Goal: Information Seeking & Learning: Learn about a topic

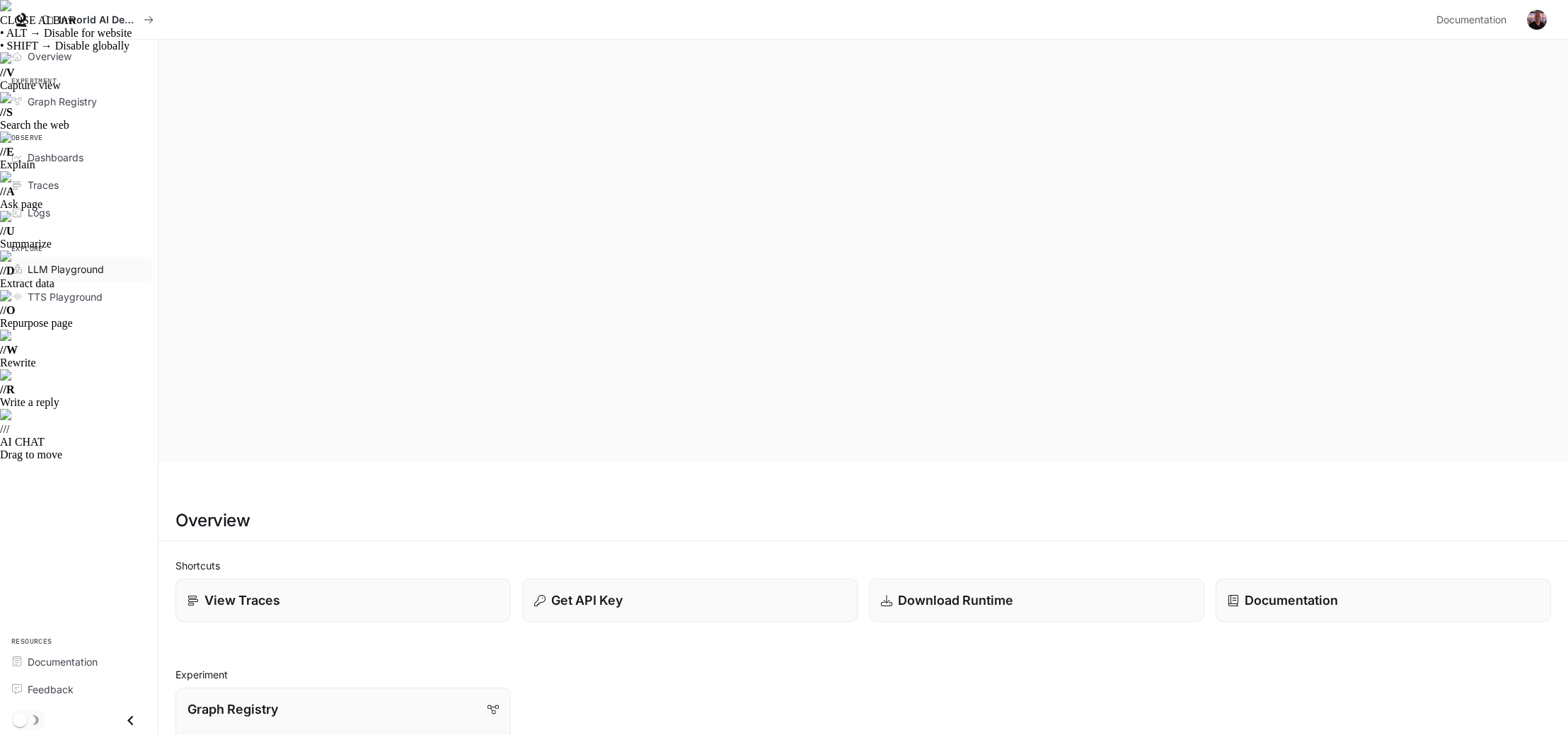
click at [92, 270] on span "LLM Playground" at bounding box center [65, 269] width 76 height 15
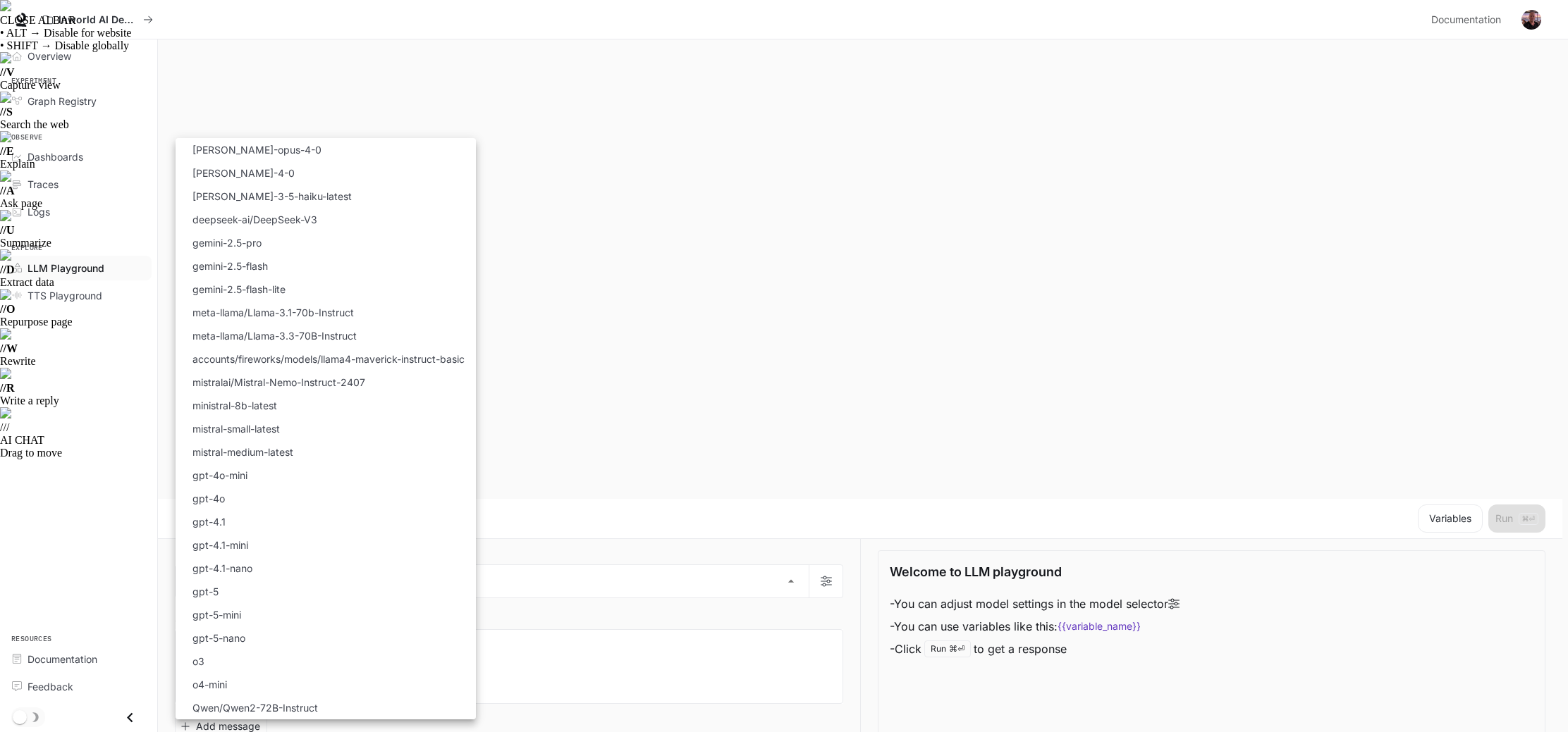
click at [523, 56] on div at bounding box center [784, 366] width 1568 height 732
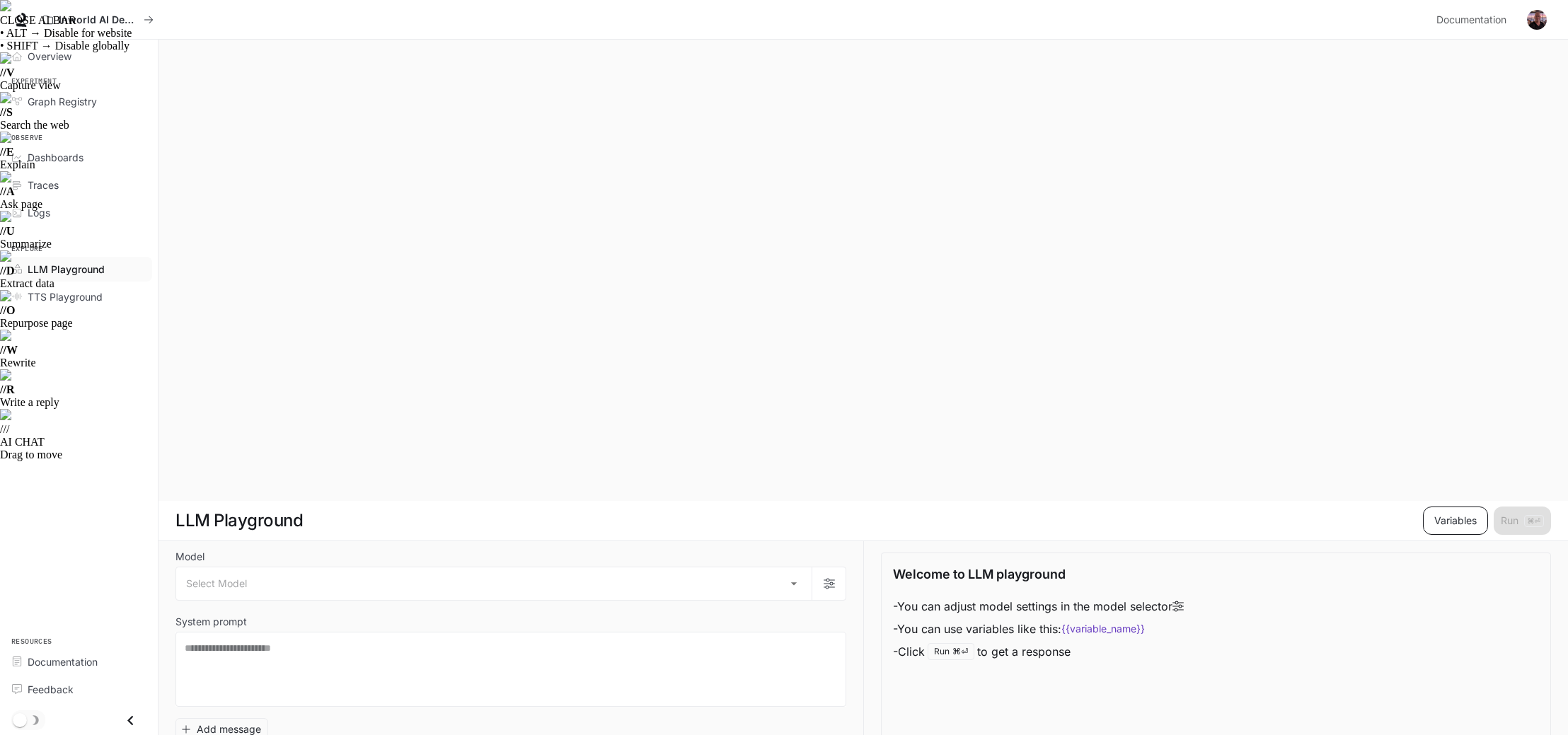
click at [1460, 506] on button "Variables" at bounding box center [1455, 520] width 65 height 28
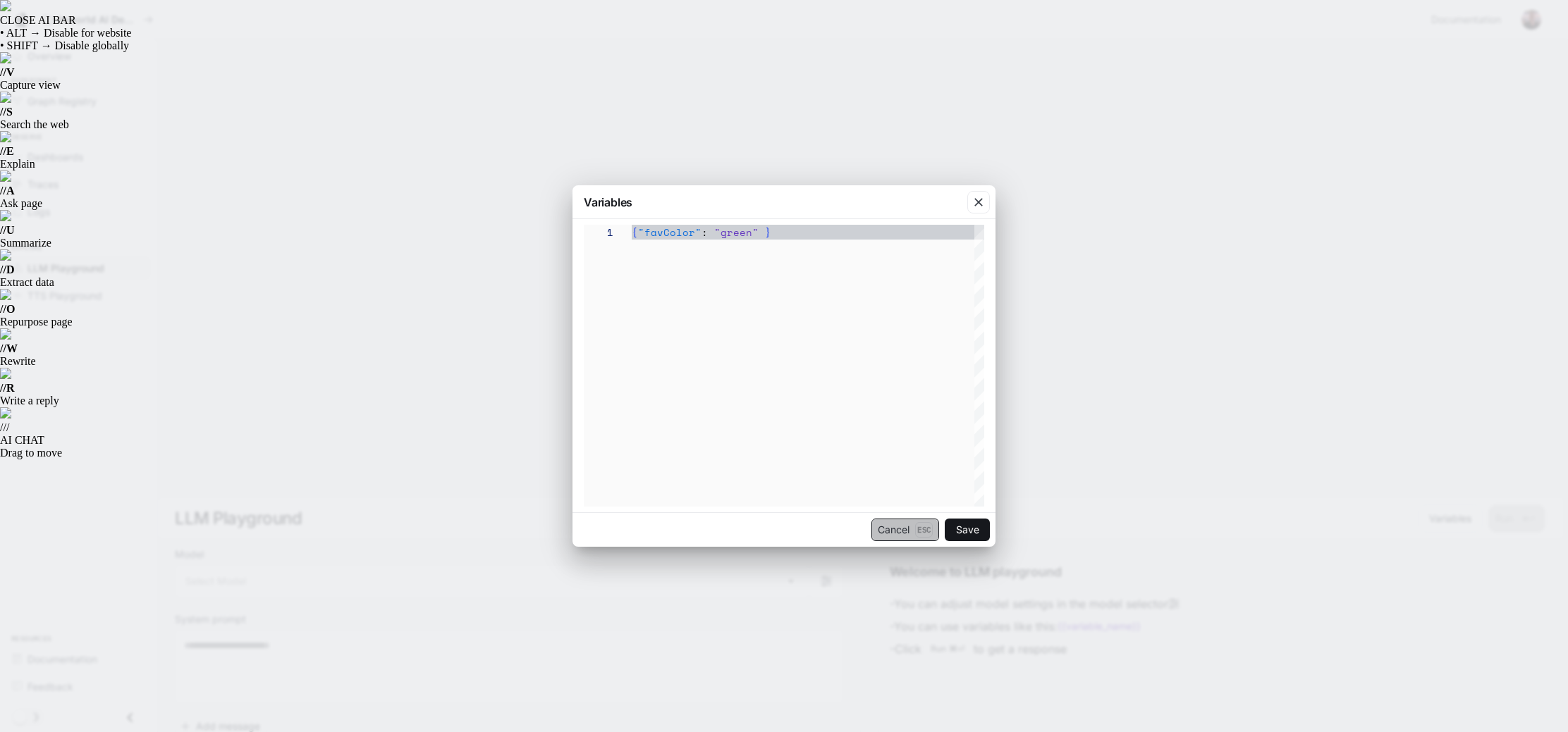
click at [898, 527] on button "Cancel Esc" at bounding box center [905, 530] width 67 height 23
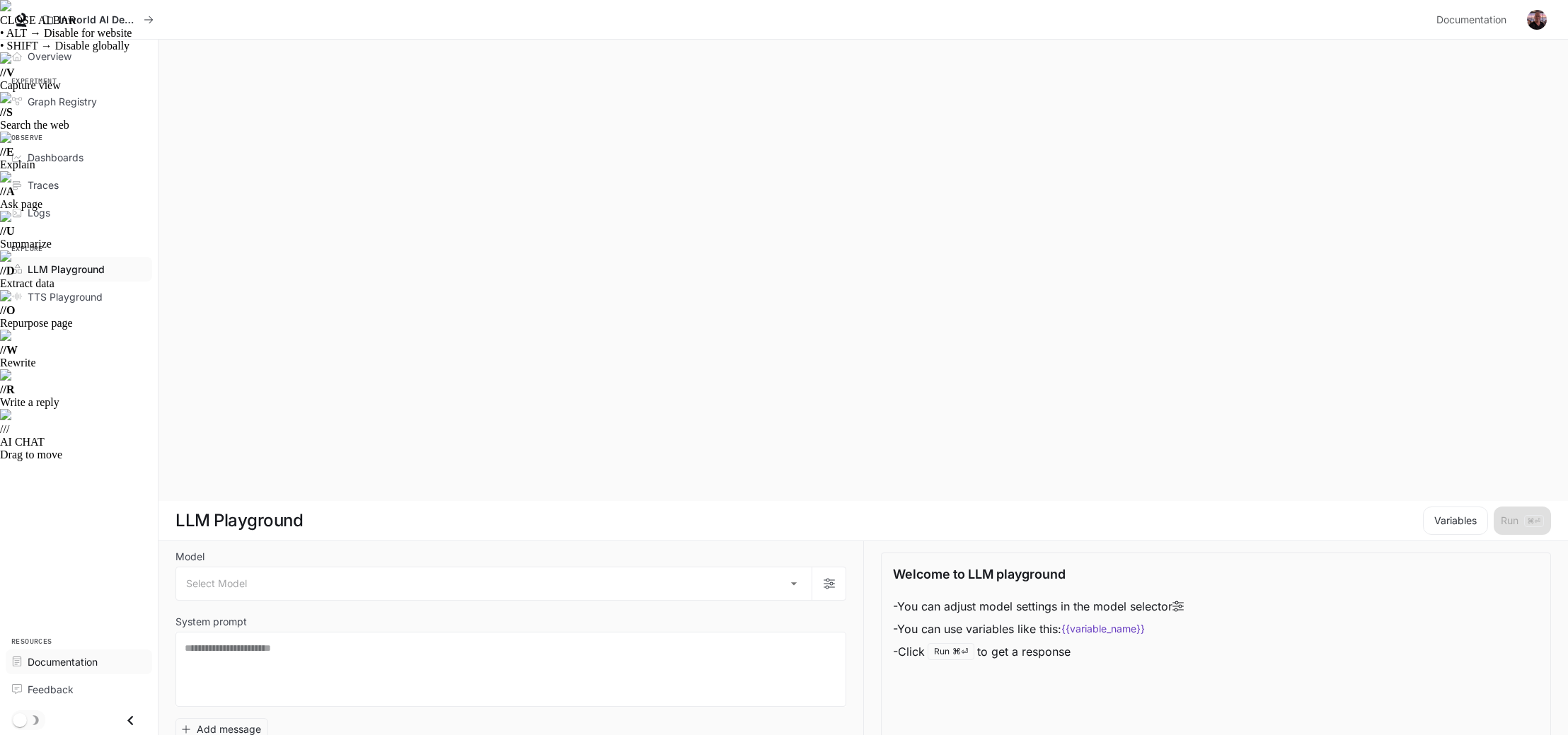
click at [63, 661] on span "Documentation" at bounding box center [62, 662] width 70 height 15
